Goal: Book appointment/travel/reservation

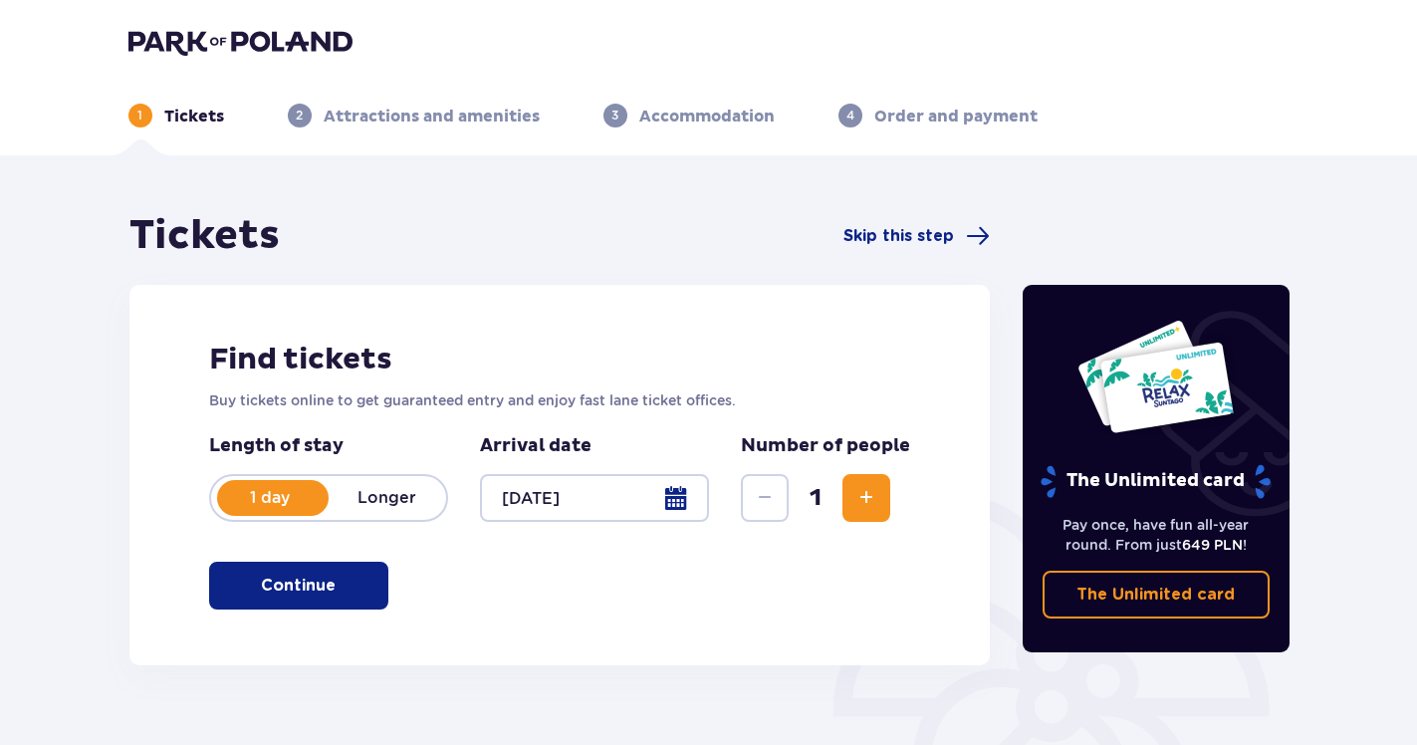
scroll to position [270, 0]
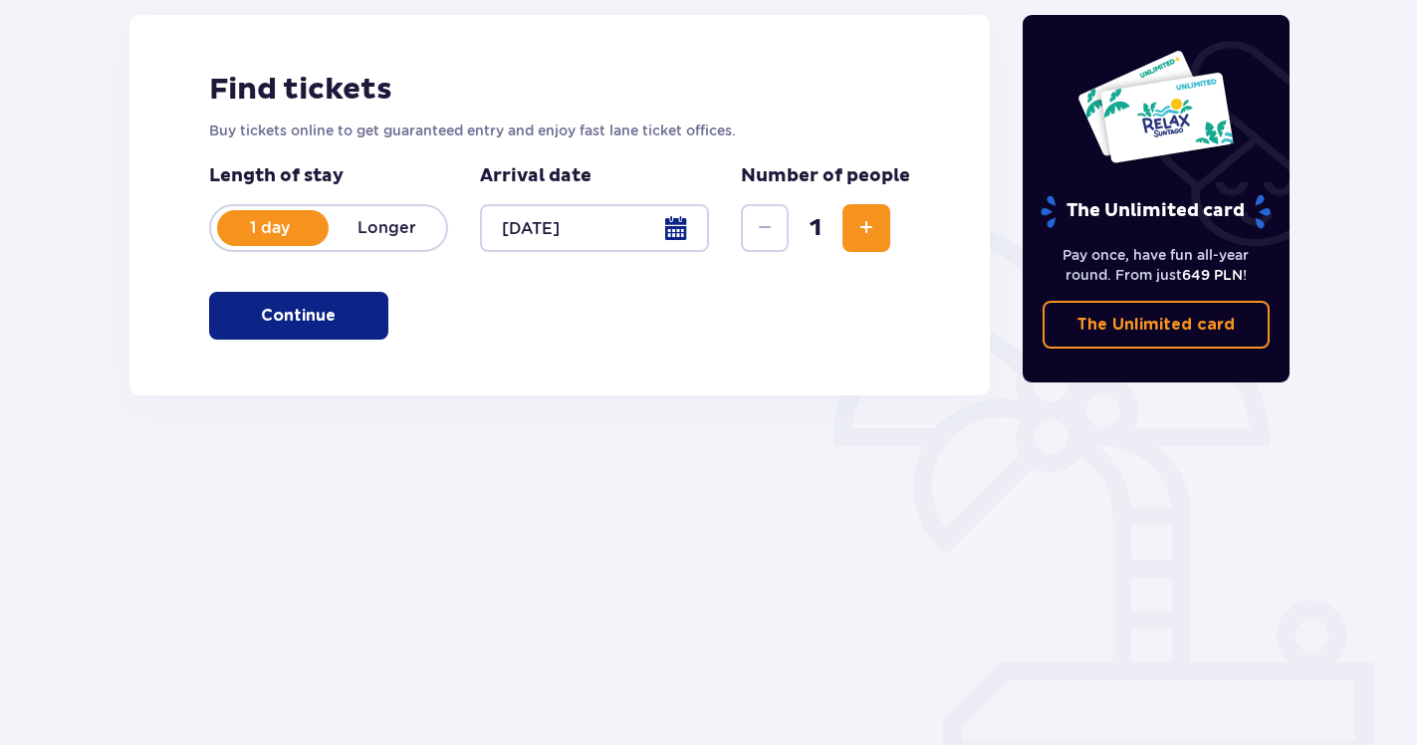
click at [869, 232] on span "Increase" at bounding box center [866, 228] width 24 height 24
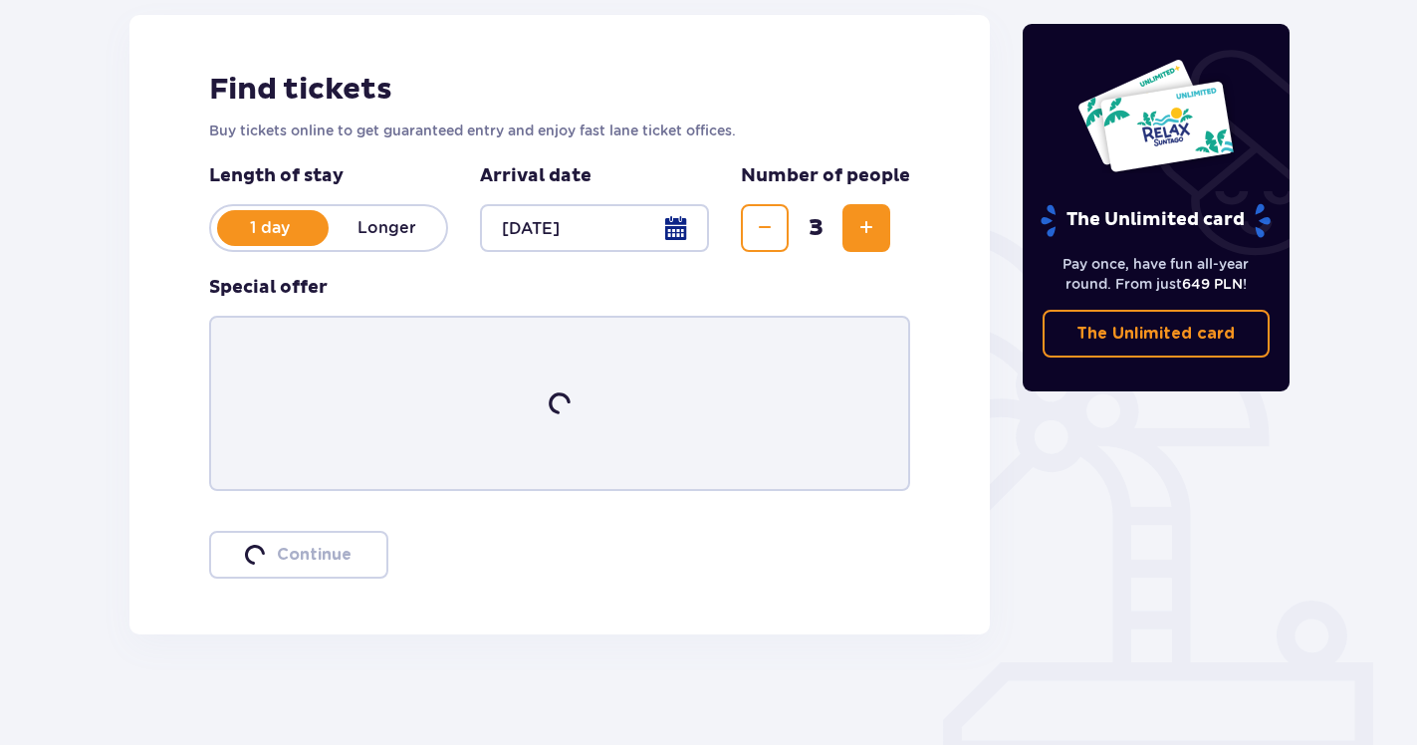
click at [869, 232] on span "Increase" at bounding box center [866, 228] width 24 height 24
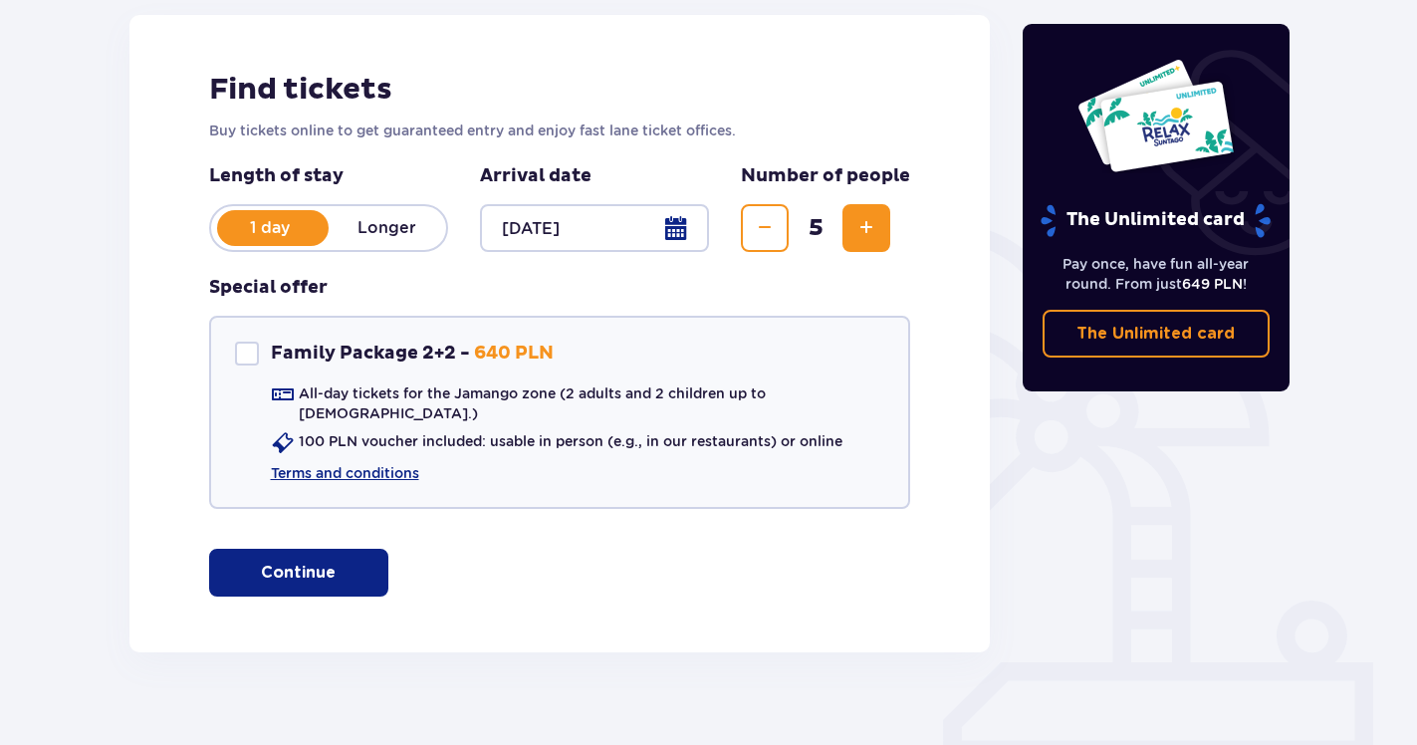
click at [869, 232] on span "Increase" at bounding box center [866, 228] width 24 height 24
click at [773, 232] on span "Decrease" at bounding box center [765, 228] width 24 height 24
click at [855, 241] on button "Increase" at bounding box center [866, 228] width 48 height 48
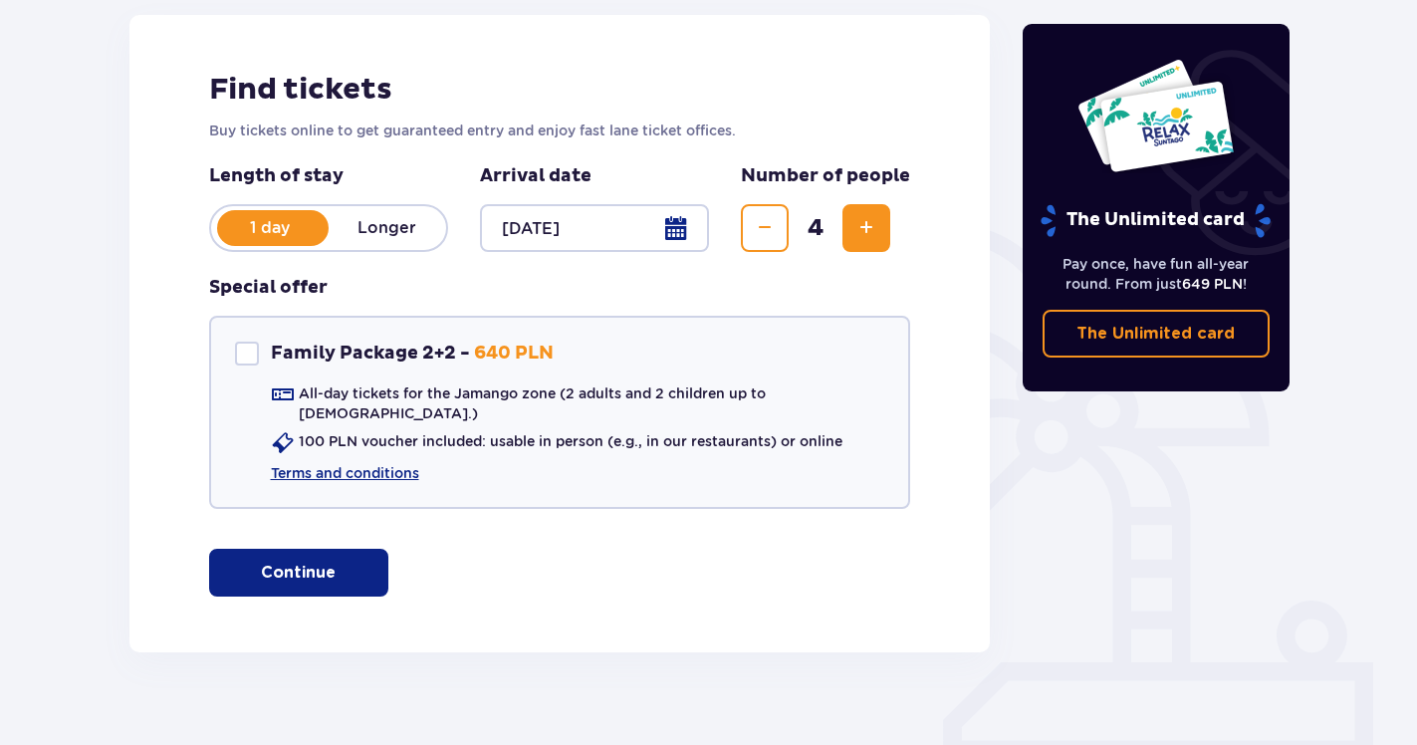
click at [855, 241] on button "Increase" at bounding box center [866, 228] width 48 height 48
click at [354, 561] on button "Continue" at bounding box center [298, 573] width 179 height 48
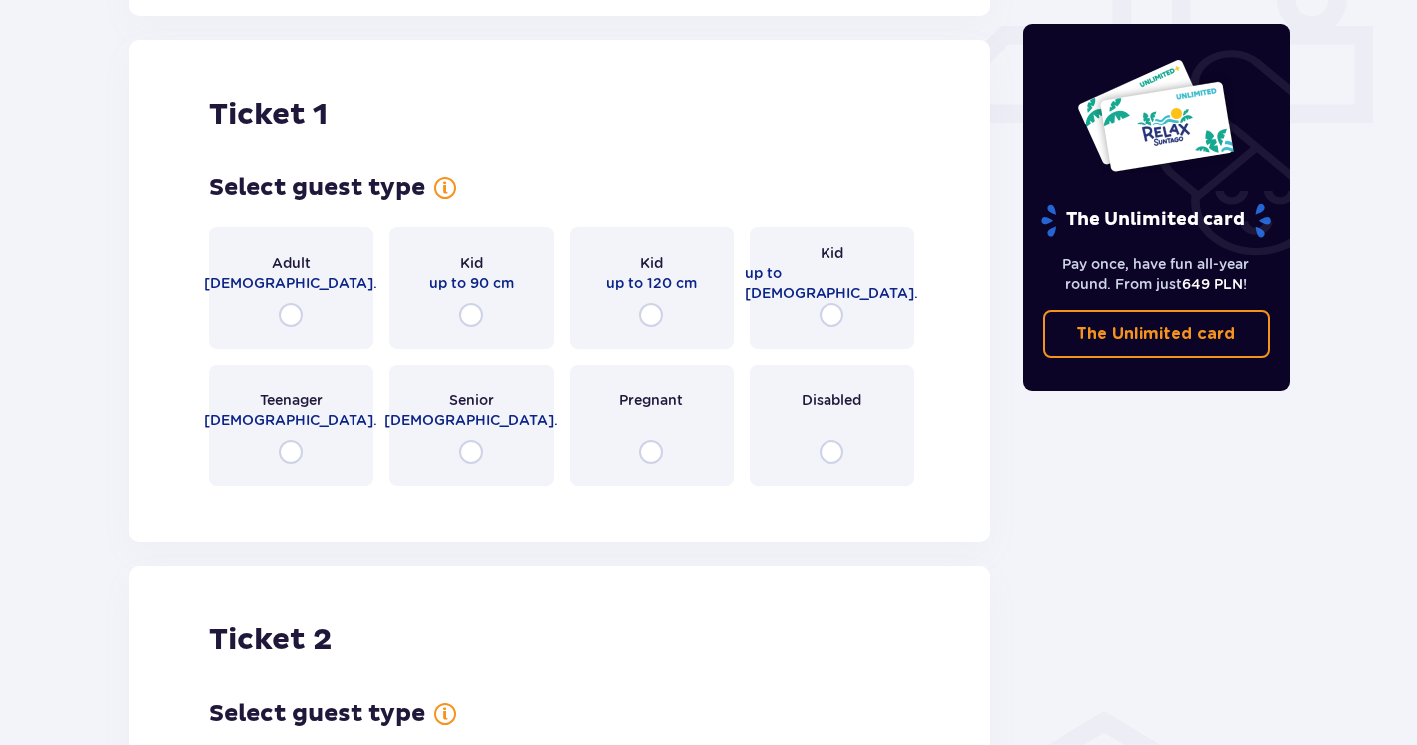
scroll to position [978, 0]
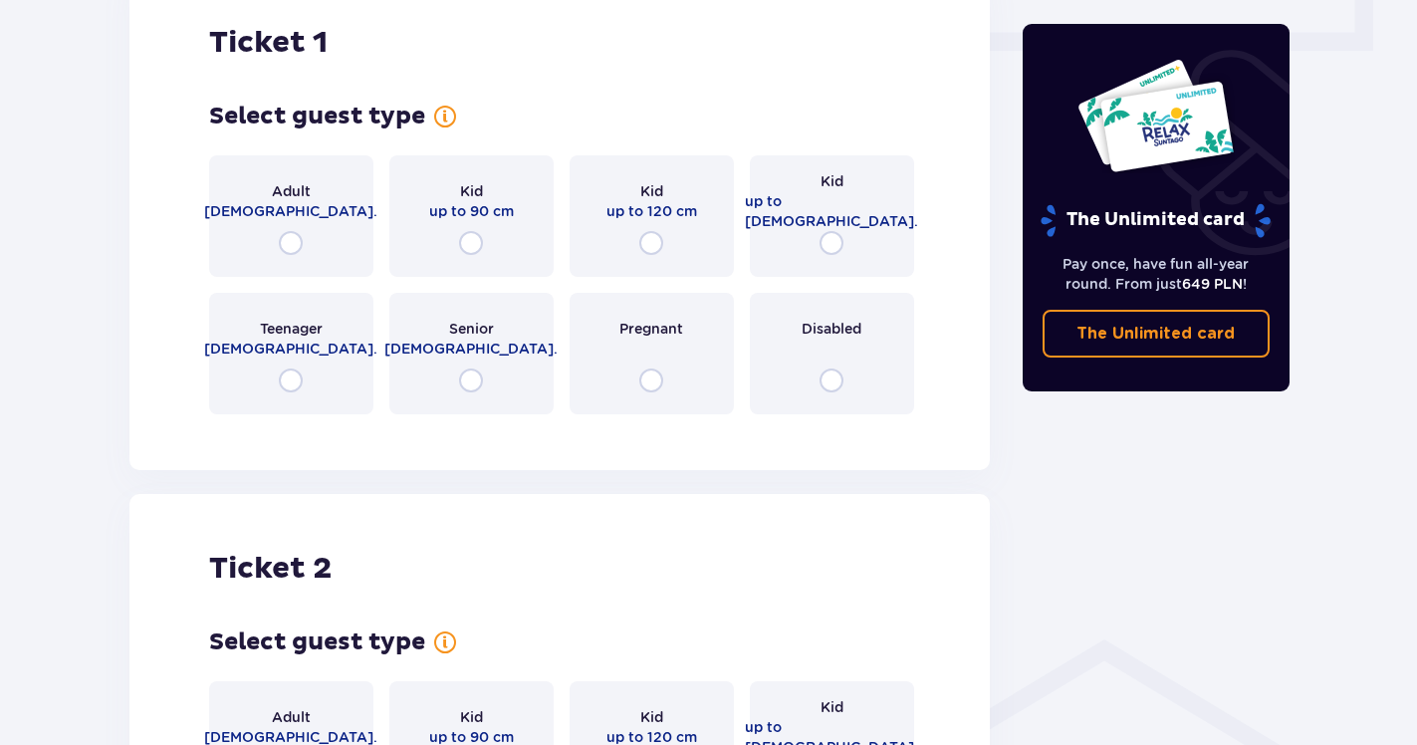
click at [290, 231] on input "radio" at bounding box center [291, 243] width 24 height 24
radio input "true"
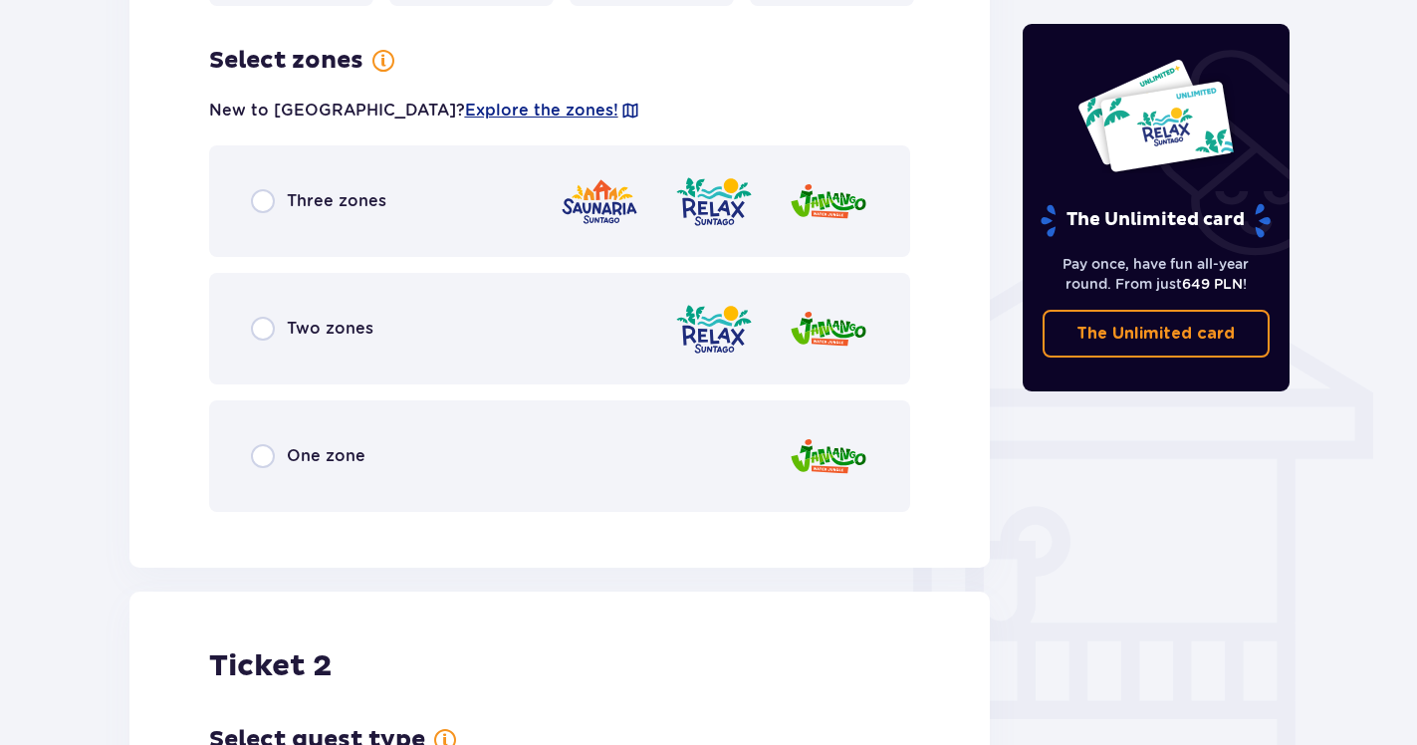
scroll to position [1392, 0]
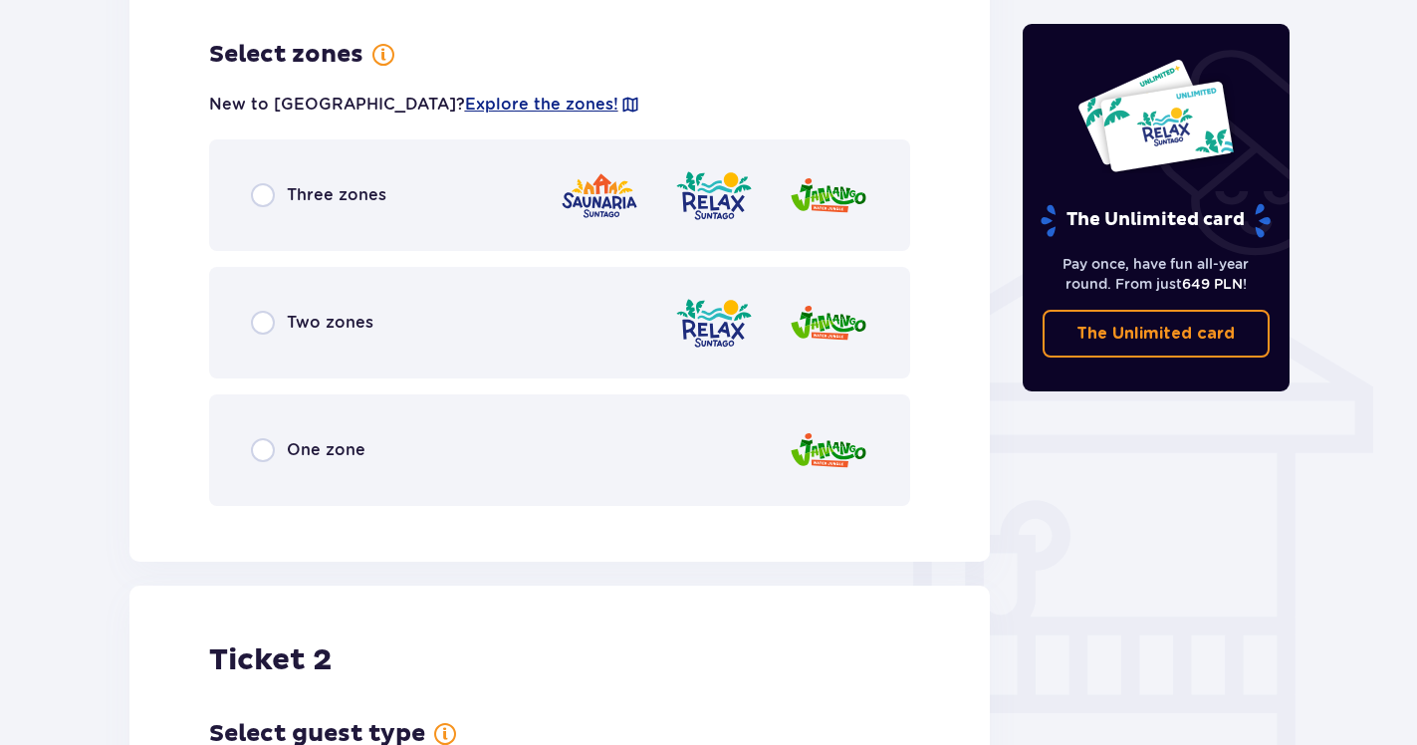
click at [260, 183] on input "radio" at bounding box center [263, 195] width 24 height 24
radio input "true"
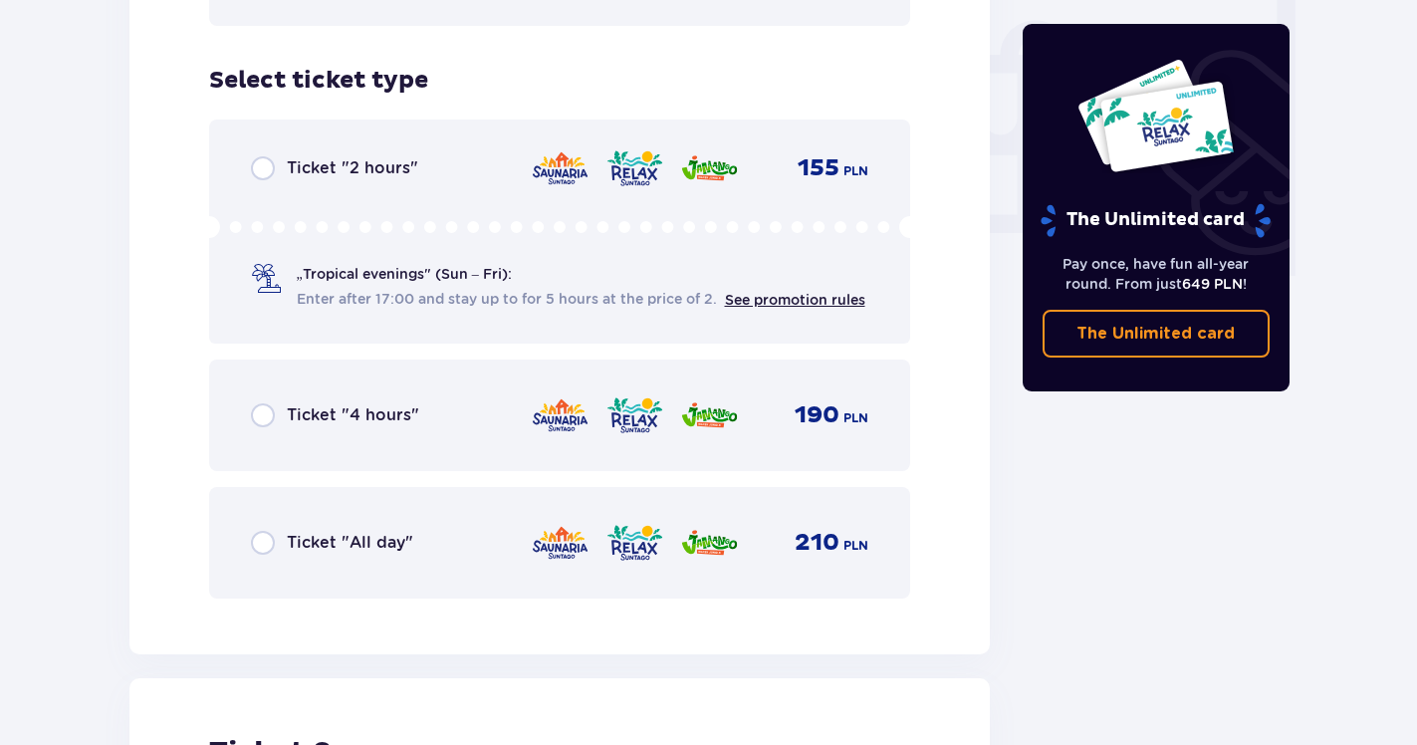
scroll to position [1897, 0]
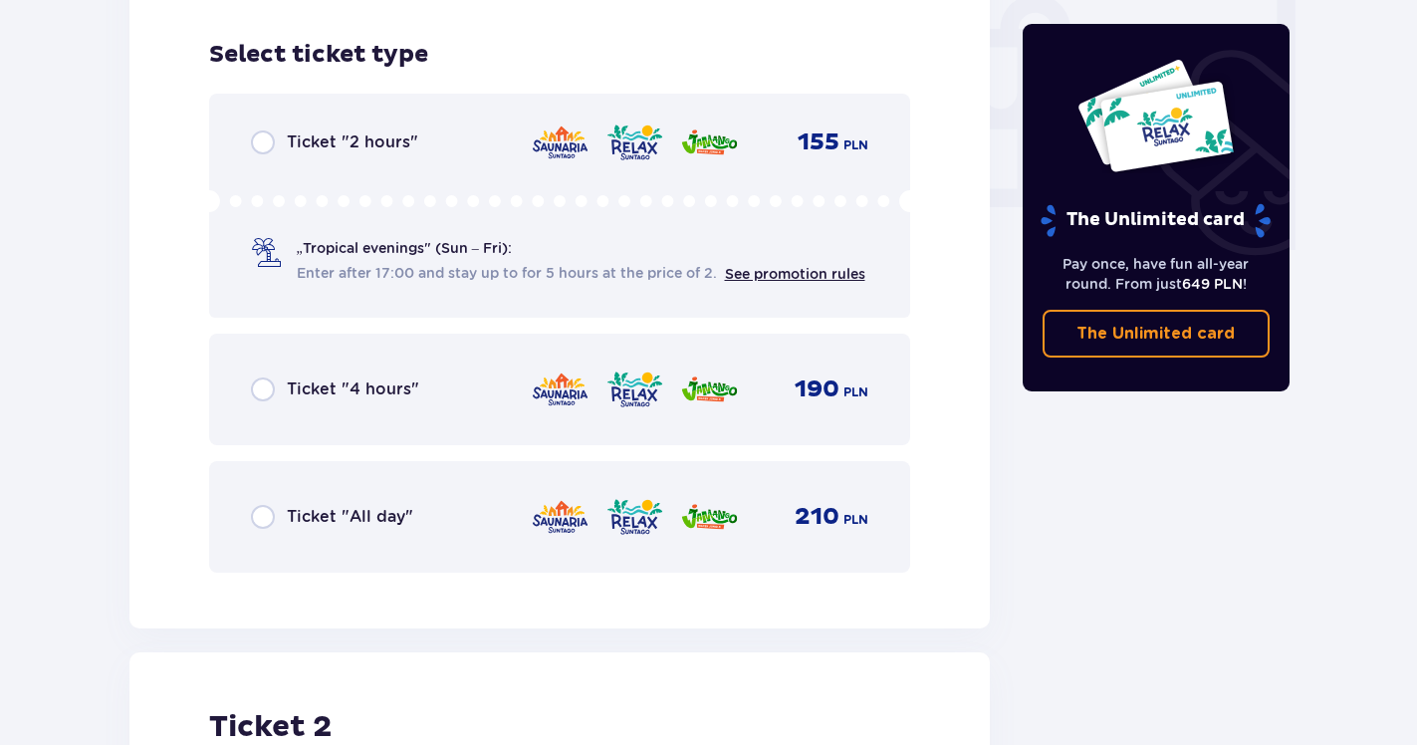
click at [259, 505] on input "radio" at bounding box center [263, 517] width 24 height 24
radio input "true"
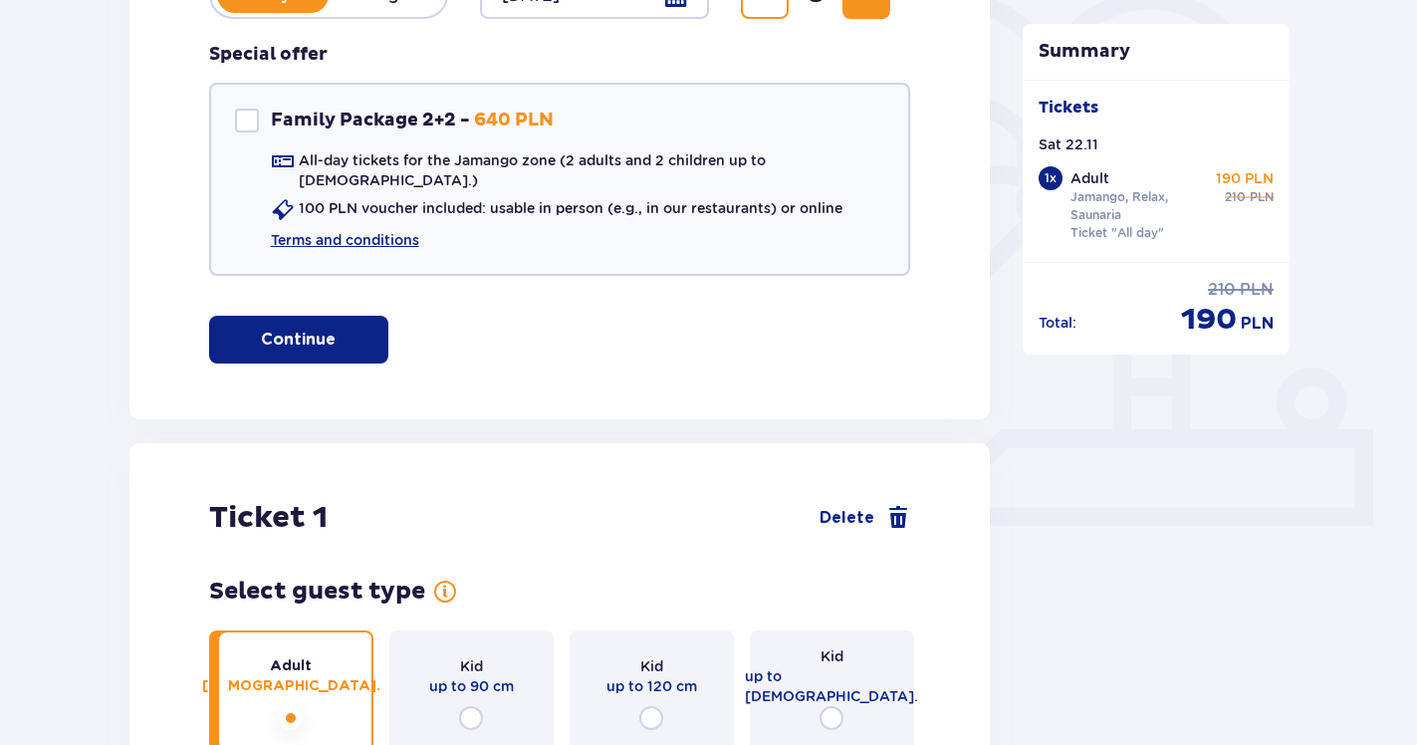
scroll to position [288, 0]
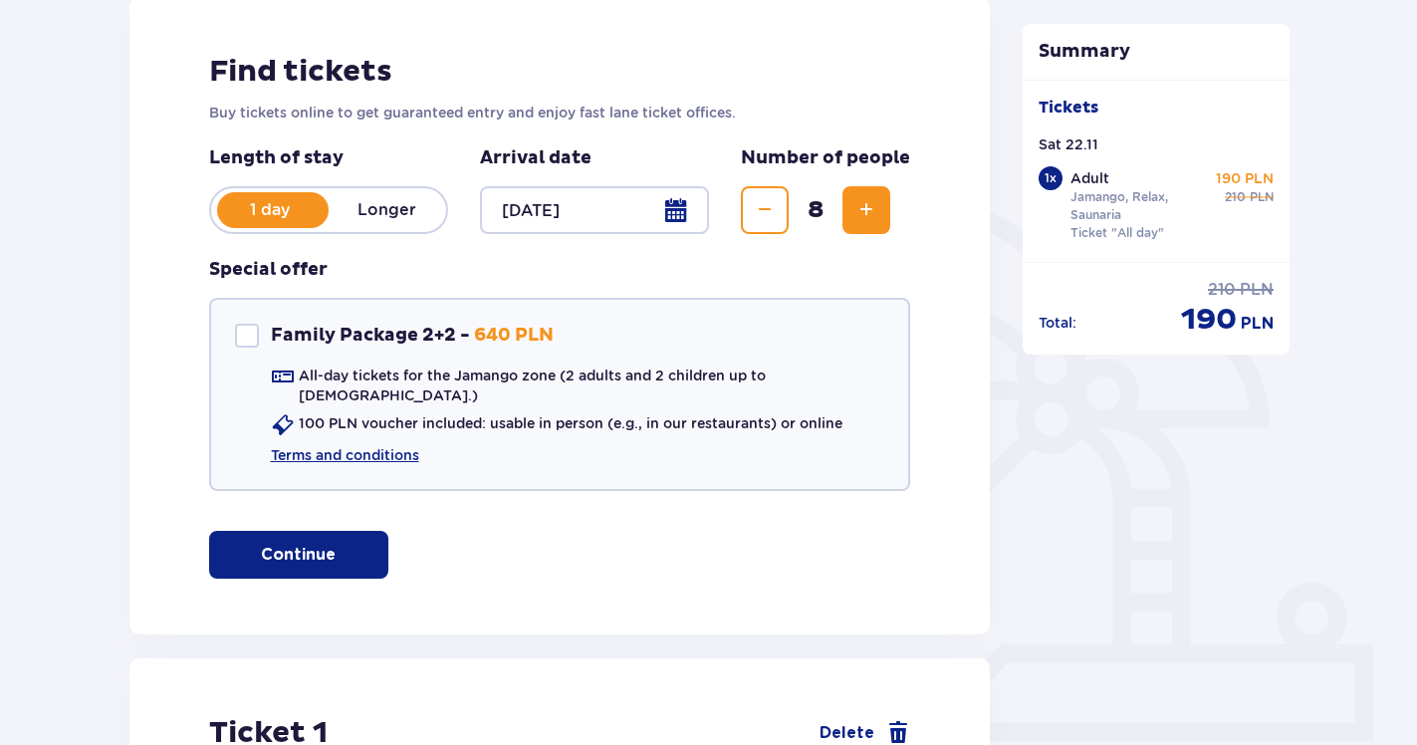
click at [777, 218] on button "Decrease" at bounding box center [765, 210] width 48 height 48
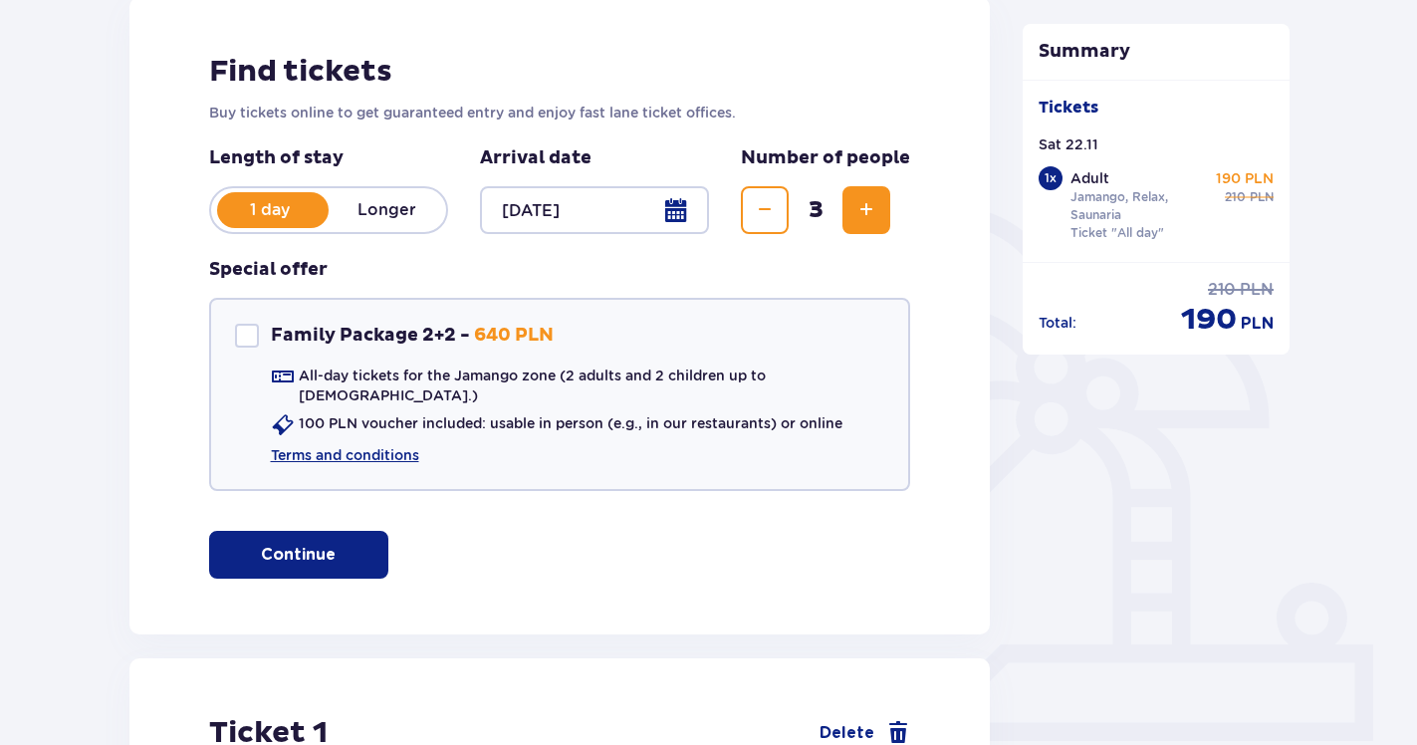
click at [777, 218] on button "Decrease" at bounding box center [765, 210] width 48 height 48
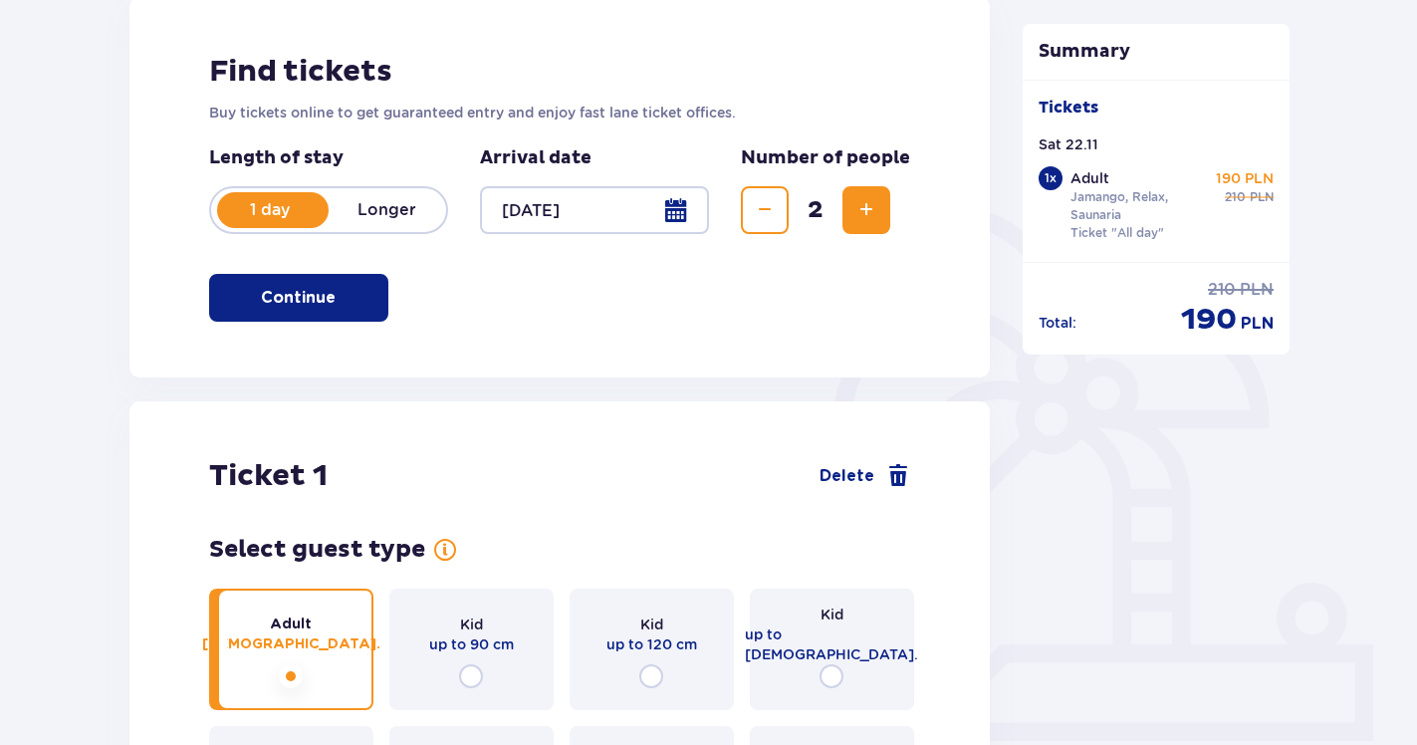
click at [777, 218] on button "Decrease" at bounding box center [765, 210] width 48 height 48
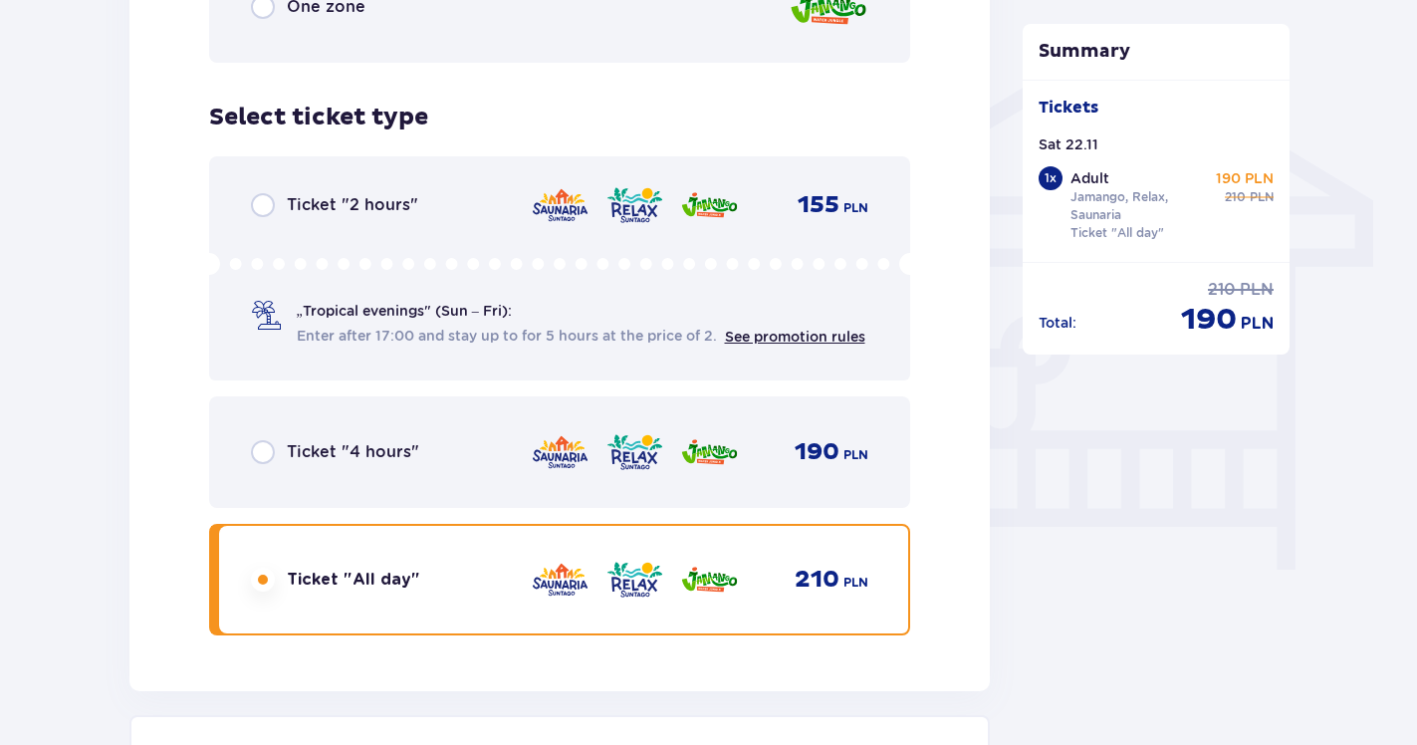
scroll to position [1936, 0]
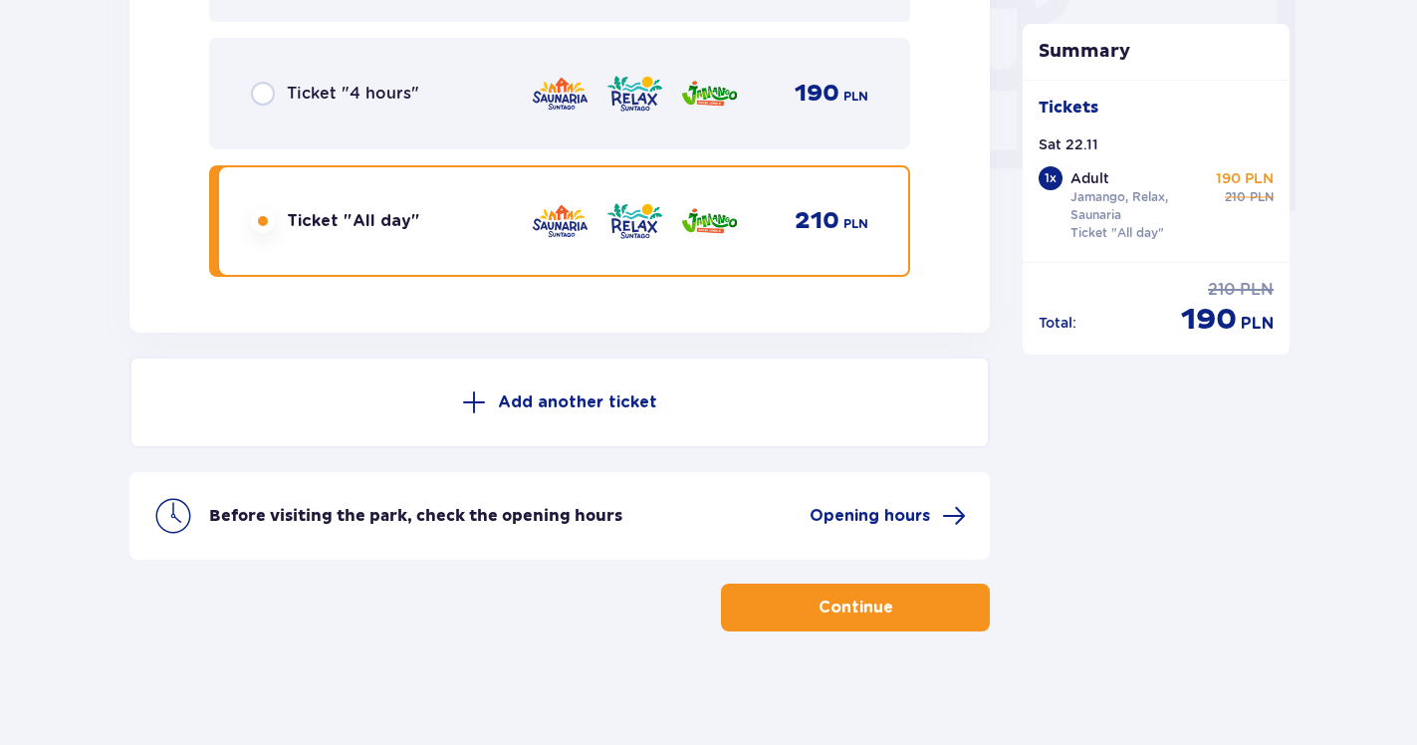
click at [818, 617] on p "Continue" at bounding box center [855, 607] width 75 height 22
